Goal: Navigation & Orientation: Find specific page/section

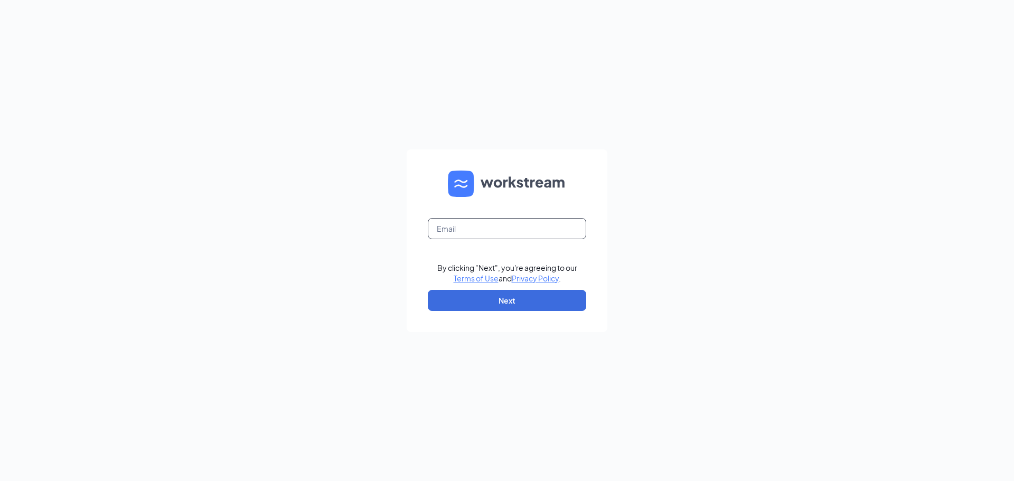
drag, startPoint x: 510, startPoint y: 231, endPoint x: 501, endPoint y: 235, distance: 10.2
click at [510, 231] on input "text" at bounding box center [507, 228] width 158 height 21
type input "[EMAIL_ADDRESS][DOMAIN_NAME]"
click at [463, 301] on button "Next" at bounding box center [507, 300] width 158 height 21
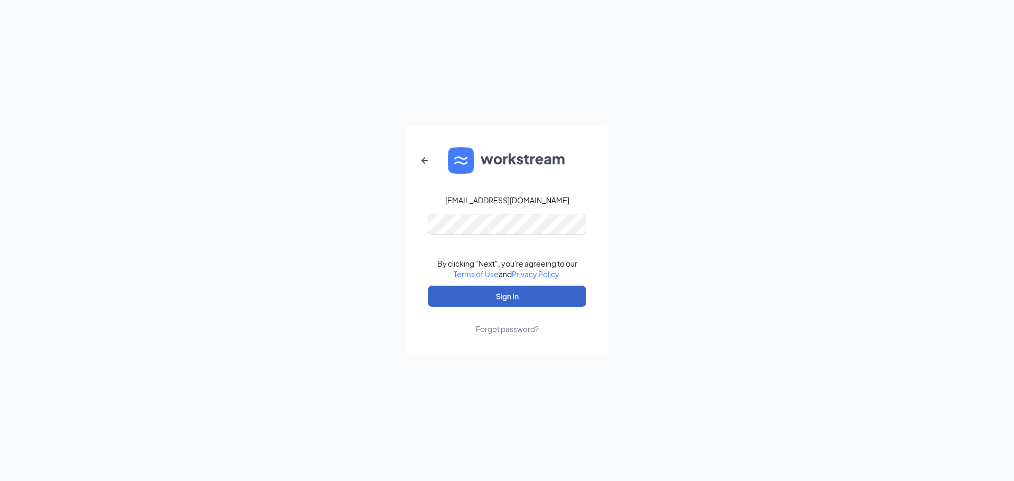
click at [484, 300] on button "Sign In" at bounding box center [507, 296] width 158 height 21
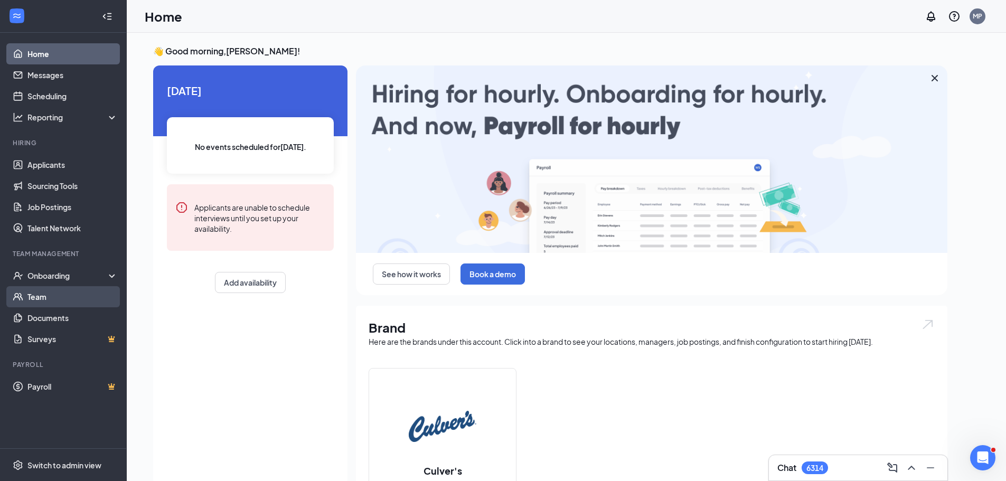
click at [67, 302] on link "Team" at bounding box center [72, 296] width 90 height 21
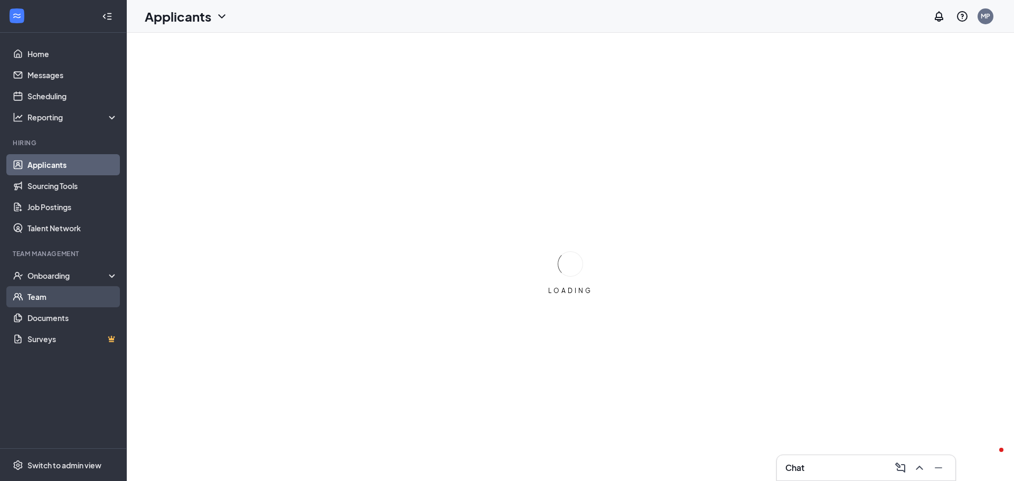
click at [44, 299] on link "Team" at bounding box center [72, 296] width 90 height 21
